Goal: Entertainment & Leisure: Consume media (video, audio)

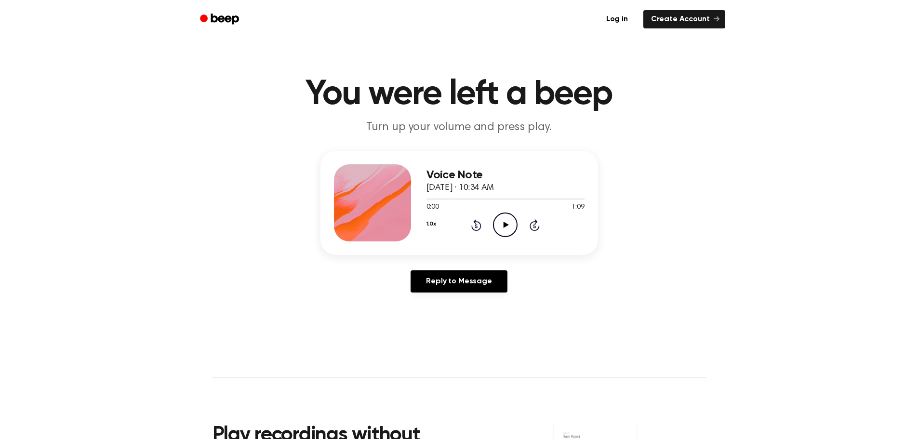
click at [501, 220] on icon "Play Audio" at bounding box center [505, 224] width 25 height 25
